Goal: Navigation & Orientation: Find specific page/section

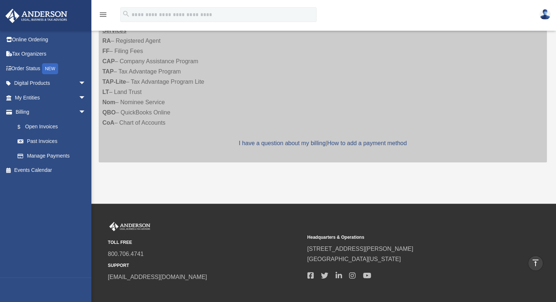
scroll to position [37, 0]
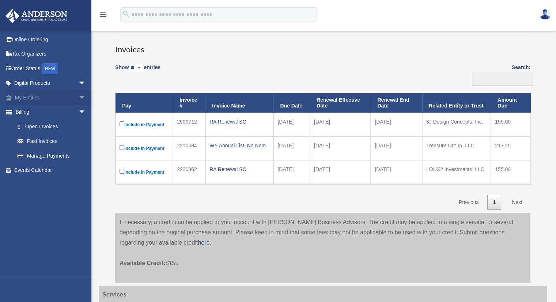
click at [30, 94] on link "My Entities arrow_drop_down" at bounding box center [51, 97] width 92 height 15
click at [80, 97] on span "arrow_drop_down" at bounding box center [86, 97] width 15 height 15
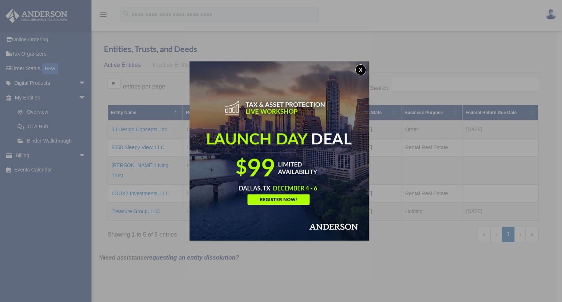
click at [362, 72] on button "x" at bounding box center [360, 69] width 11 height 11
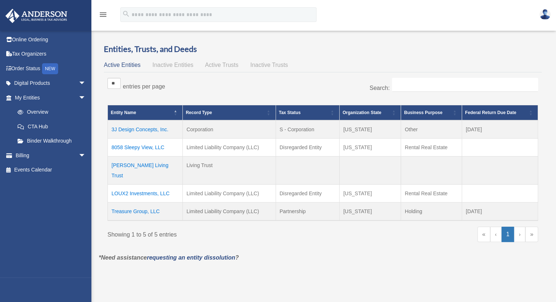
click at [144, 164] on td "Joyner Living Trust" at bounding box center [145, 170] width 75 height 28
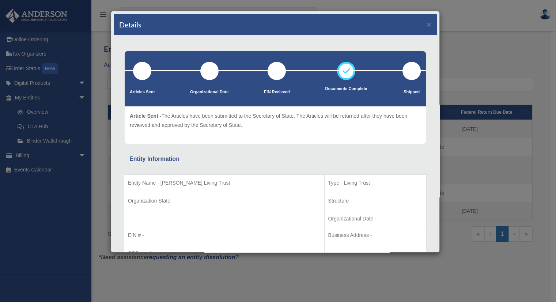
click at [419, 25] on div "Details ×" at bounding box center [275, 25] width 323 height 22
click at [427, 25] on button "×" at bounding box center [429, 24] width 5 height 8
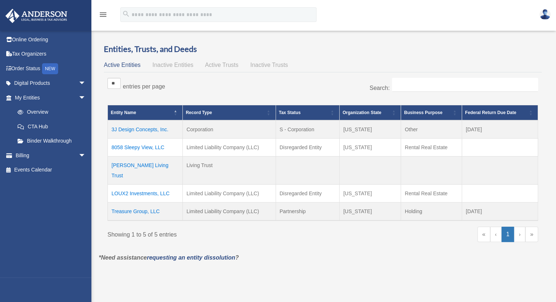
click at [134, 143] on td "8058 Sleepy View, LLC" at bounding box center [145, 147] width 75 height 18
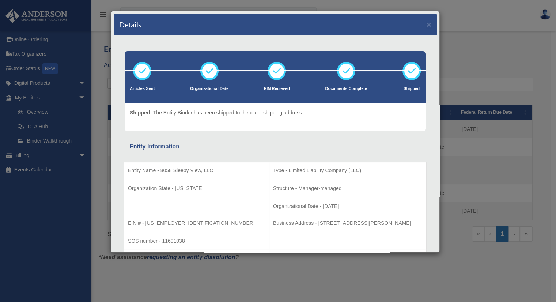
click at [474, 57] on div "Details × Articles Sent Organizational Date" at bounding box center [278, 151] width 556 height 302
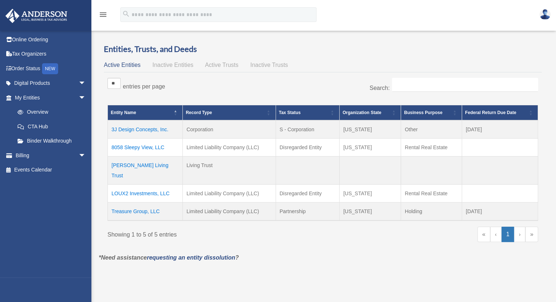
click at [130, 168] on td "[PERSON_NAME] Living Trust" at bounding box center [145, 170] width 75 height 28
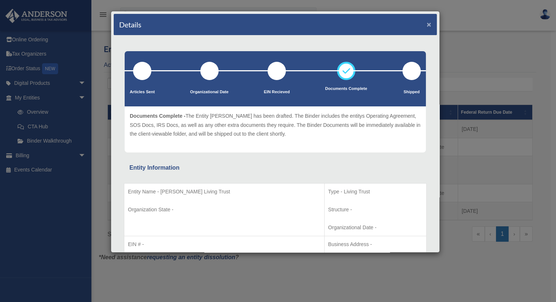
click at [427, 22] on button "×" at bounding box center [429, 24] width 5 height 8
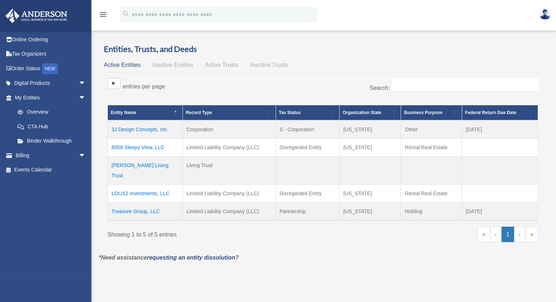
click at [140, 128] on td "3J Design Concepts, Inc." at bounding box center [145, 129] width 75 height 18
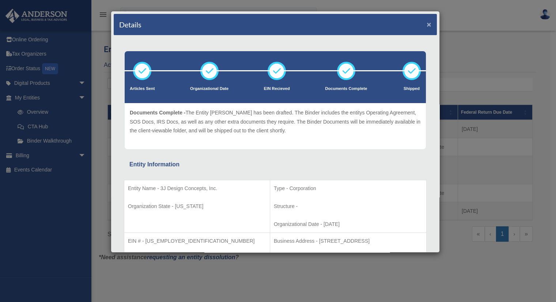
click at [427, 25] on button "×" at bounding box center [429, 24] width 5 height 8
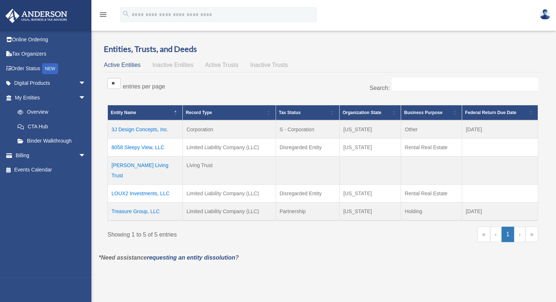
click at [170, 66] on span "Inactive Entities" at bounding box center [173, 65] width 41 height 6
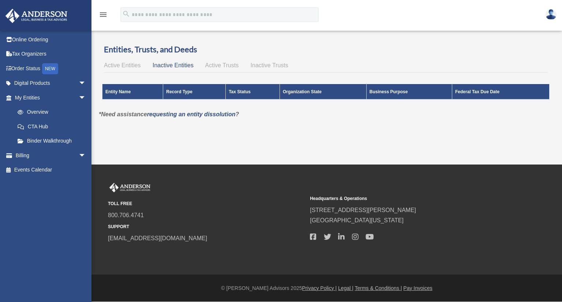
click at [226, 66] on span "Active Trusts" at bounding box center [222, 65] width 34 height 6
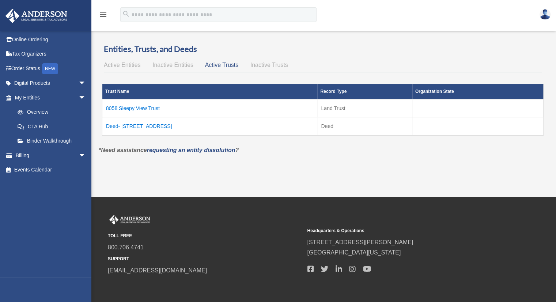
click at [139, 105] on td "8058 Sleepy View Trust" at bounding box center [209, 108] width 215 height 18
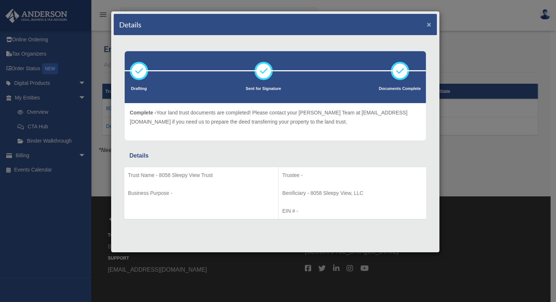
click at [429, 21] on button "×" at bounding box center [429, 24] width 5 height 8
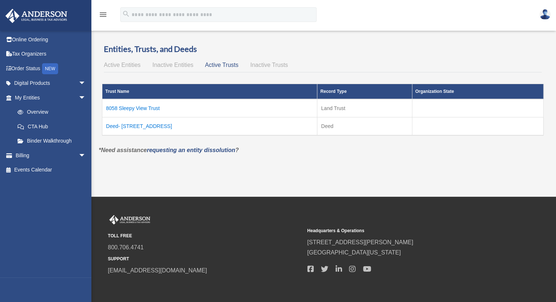
click at [158, 125] on td "Deed- [STREET_ADDRESS]" at bounding box center [209, 126] width 215 height 18
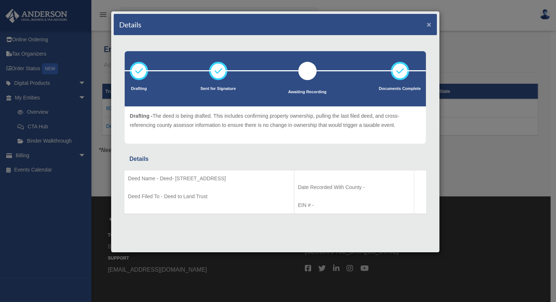
click at [428, 23] on button "×" at bounding box center [429, 24] width 5 height 8
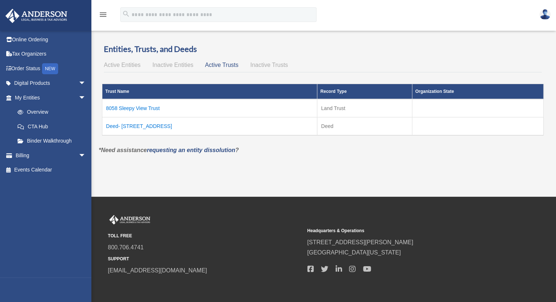
click at [139, 121] on td "Deed- [STREET_ADDRESS]" at bounding box center [209, 126] width 215 height 18
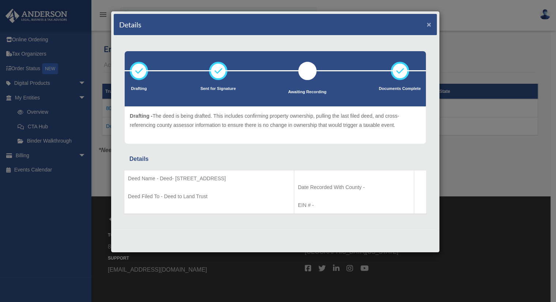
click at [428, 22] on button "×" at bounding box center [429, 24] width 5 height 8
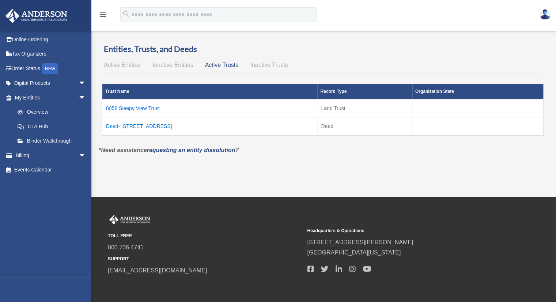
click at [147, 125] on td "Deed- [STREET_ADDRESS]" at bounding box center [209, 126] width 215 height 18
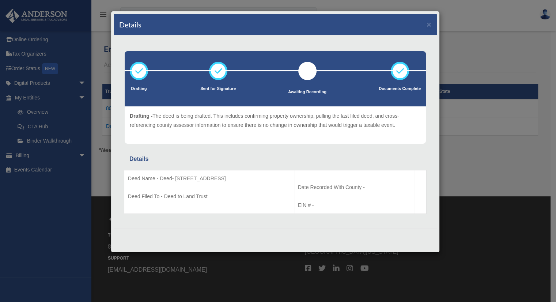
click at [243, 159] on div "Details" at bounding box center [275, 159] width 292 height 10
click at [427, 25] on button "×" at bounding box center [429, 24] width 5 height 8
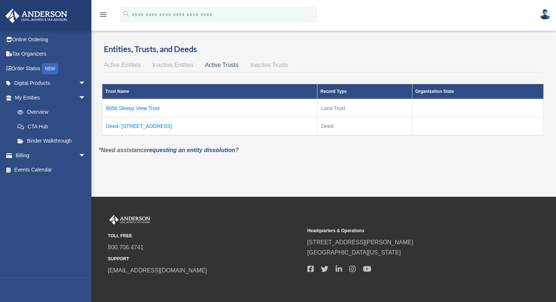
click at [265, 64] on span "Inactive Trusts" at bounding box center [270, 65] width 38 height 6
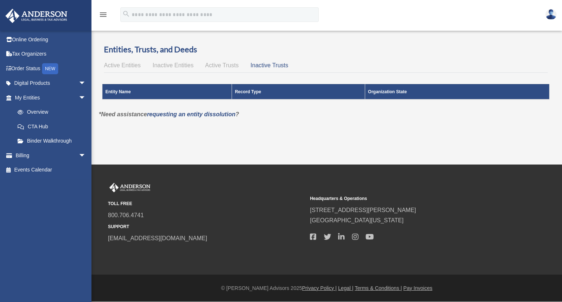
click at [115, 68] on span "Active Entities" at bounding box center [122, 65] width 37 height 6
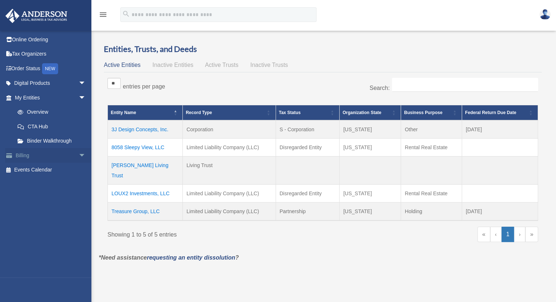
click at [21, 157] on link "Billing arrow_drop_down" at bounding box center [51, 155] width 92 height 15
click at [82, 155] on span "arrow_drop_down" at bounding box center [86, 155] width 15 height 15
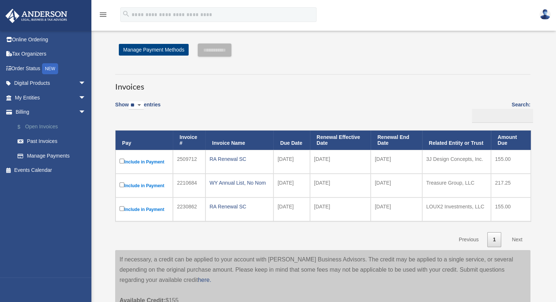
click at [49, 126] on link "$ Open Invoices" at bounding box center [53, 126] width 87 height 15
click at [43, 140] on link "Past Invoices" at bounding box center [53, 141] width 87 height 15
click at [42, 154] on link "Manage Payments" at bounding box center [53, 156] width 87 height 15
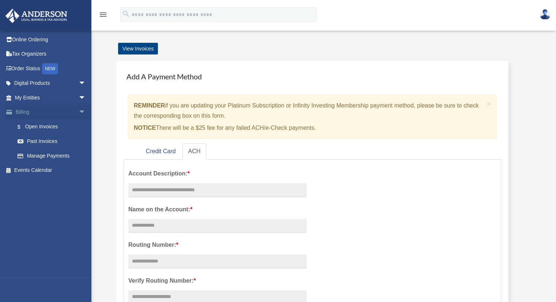
click at [80, 112] on span "arrow_drop_down" at bounding box center [86, 112] width 15 height 15
click at [80, 112] on span "arrow_drop_up" at bounding box center [86, 112] width 15 height 15
click at [46, 128] on link "$ Open Invoices" at bounding box center [53, 126] width 87 height 15
click at [28, 97] on link "My Entities arrow_drop_down" at bounding box center [51, 97] width 92 height 15
click at [79, 98] on span "arrow_drop_down" at bounding box center [86, 97] width 15 height 15
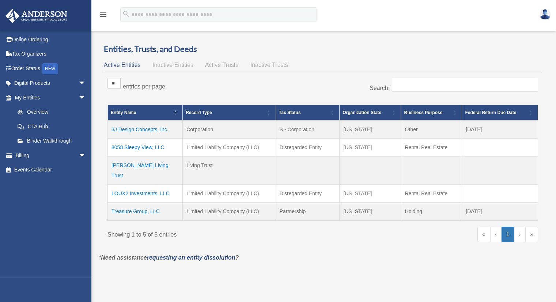
click at [51, 248] on div "[EMAIL_ADDRESS][DOMAIN_NAME] Sign Out [EMAIL_ADDRESS][DOMAIN_NAME] Online Order…" at bounding box center [48, 153] width 97 height 247
click at [79, 81] on span "arrow_drop_down" at bounding box center [86, 83] width 15 height 15
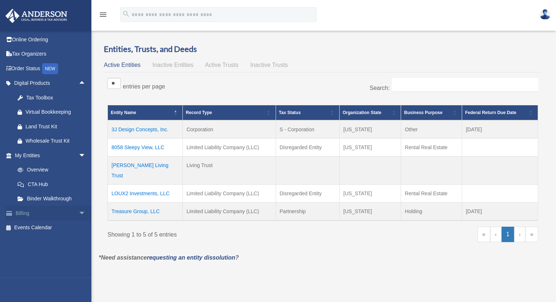
click at [79, 214] on span "arrow_drop_down" at bounding box center [86, 213] width 15 height 15
click at [79, 214] on span "arrow_drop_up" at bounding box center [86, 213] width 15 height 15
click at [79, 155] on span "arrow_drop_down" at bounding box center [86, 155] width 15 height 15
click at [79, 155] on span "arrow_drop_up" at bounding box center [86, 155] width 15 height 15
click at [79, 83] on span "arrow_drop_up" at bounding box center [86, 83] width 15 height 15
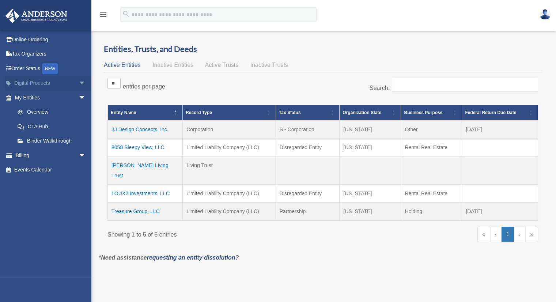
click at [79, 83] on span "arrow_drop_down" at bounding box center [86, 83] width 15 height 15
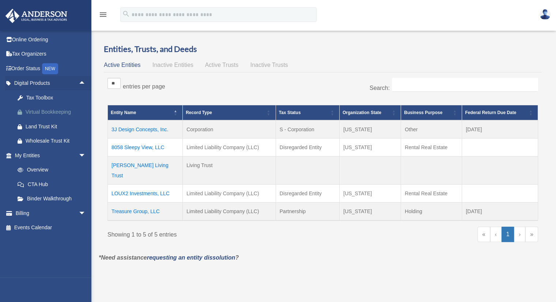
click at [39, 113] on div "Virtual Bookkeeping" at bounding box center [57, 112] width 62 height 9
